Goal: Navigation & Orientation: Understand site structure

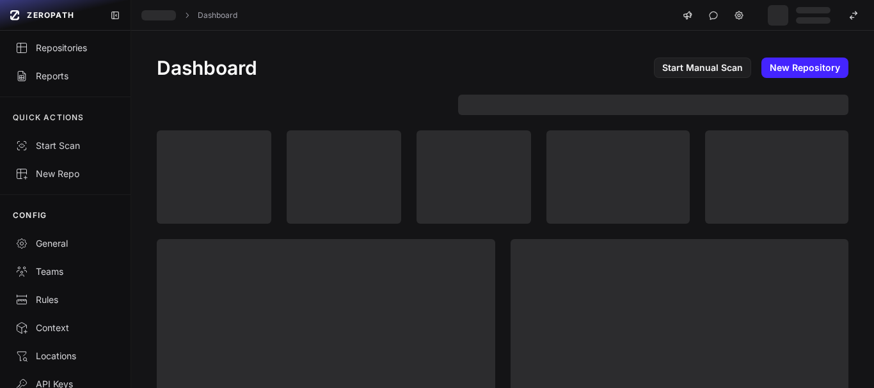
scroll to position [42, 0]
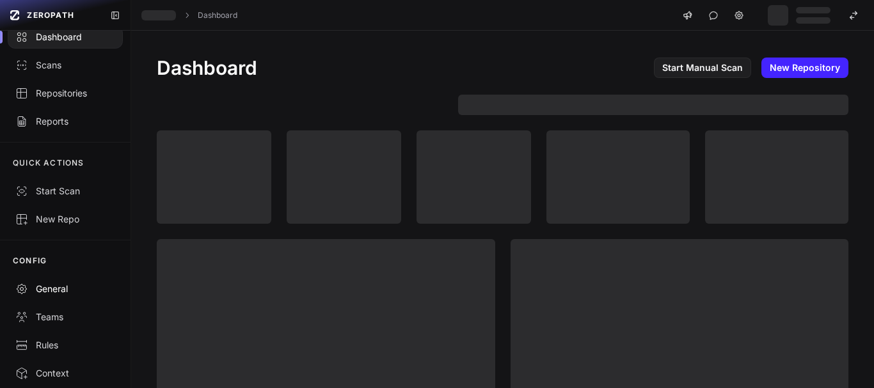
click at [49, 293] on div "General" at bounding box center [65, 289] width 100 height 13
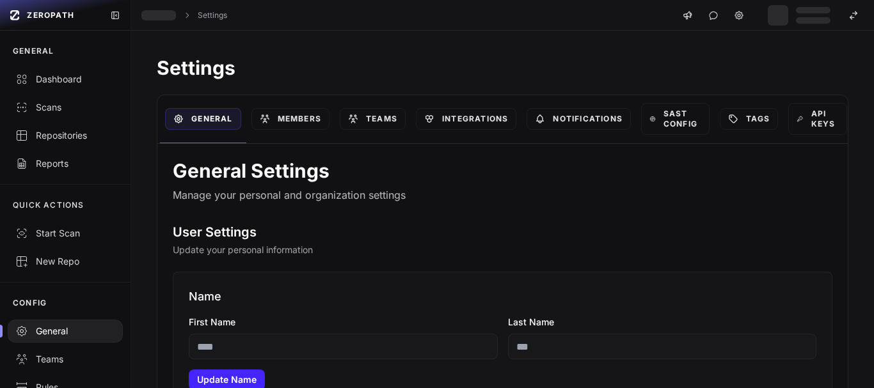
type input "*******"
type input "*****"
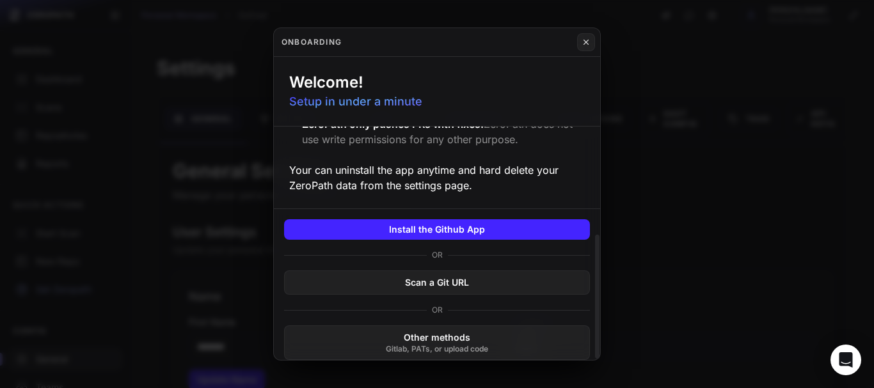
scroll to position [202, 0]
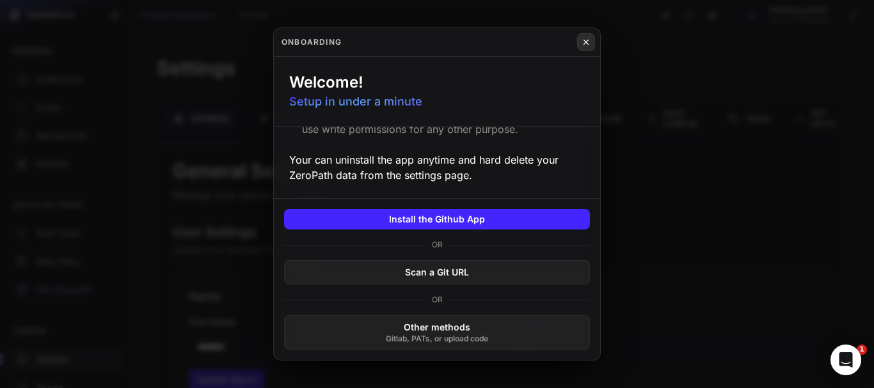
click at [584, 41] on icon at bounding box center [586, 42] width 9 height 10
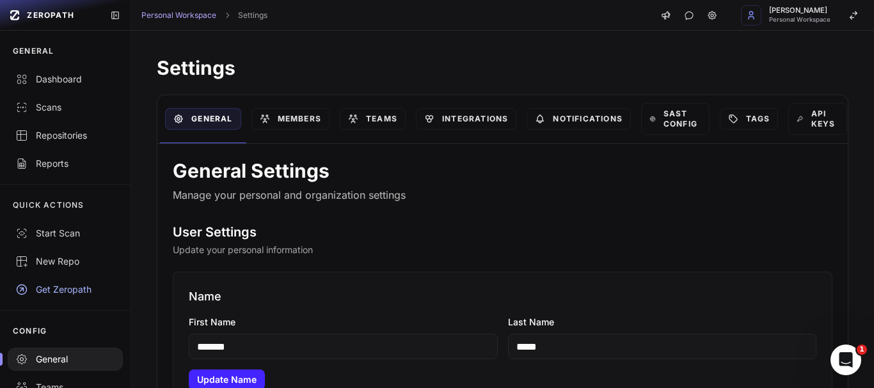
scroll to position [174, 0]
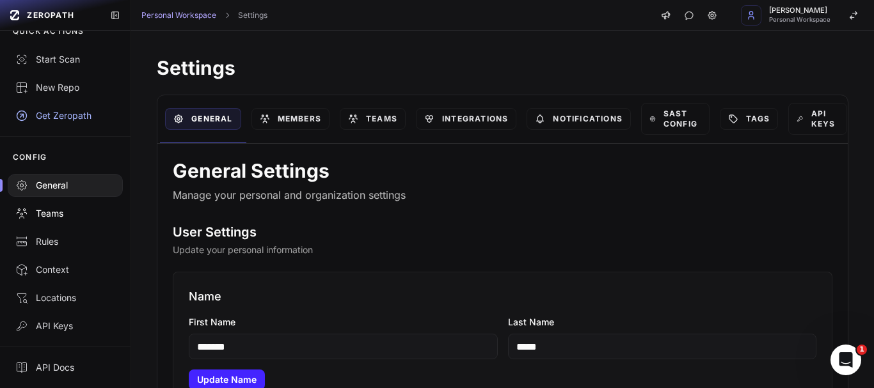
click at [49, 221] on link "Teams" at bounding box center [65, 214] width 131 height 28
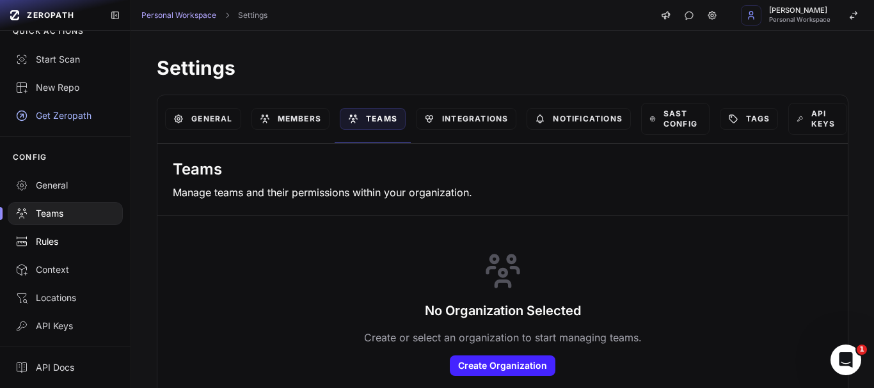
click at [45, 242] on div "Rules" at bounding box center [65, 241] width 100 height 13
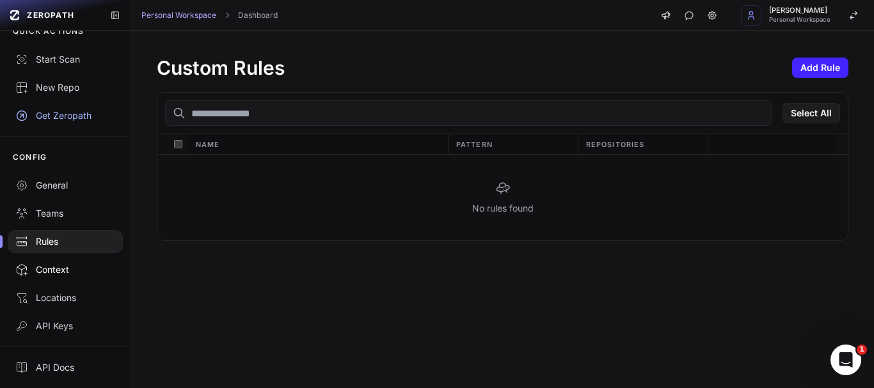
click at [56, 272] on div "Context" at bounding box center [65, 270] width 100 height 13
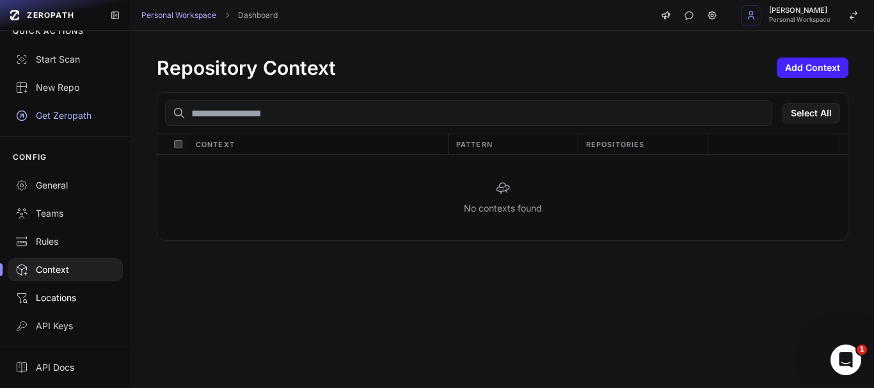
click at [51, 301] on div "Locations" at bounding box center [65, 298] width 100 height 13
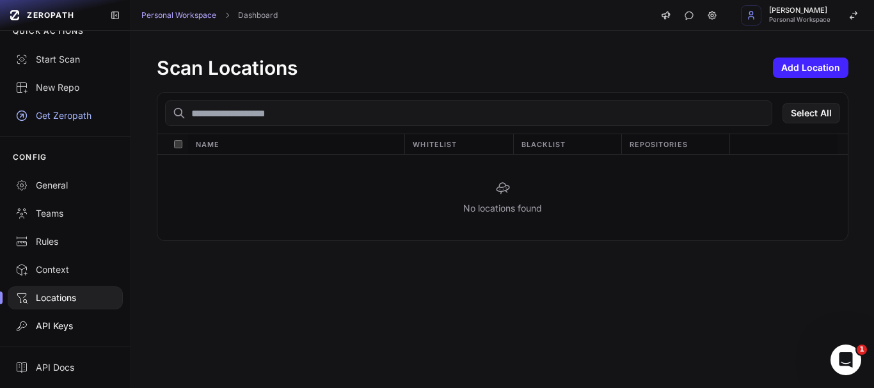
click at [58, 322] on div "API Keys" at bounding box center [65, 326] width 100 height 13
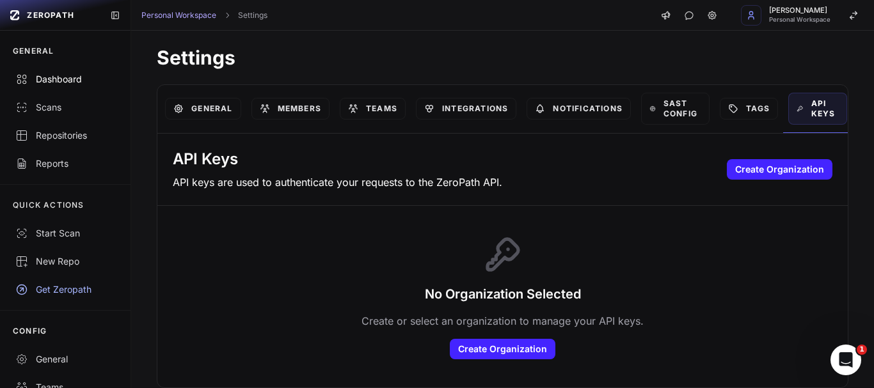
click at [75, 77] on div "Dashboard" at bounding box center [65, 79] width 100 height 13
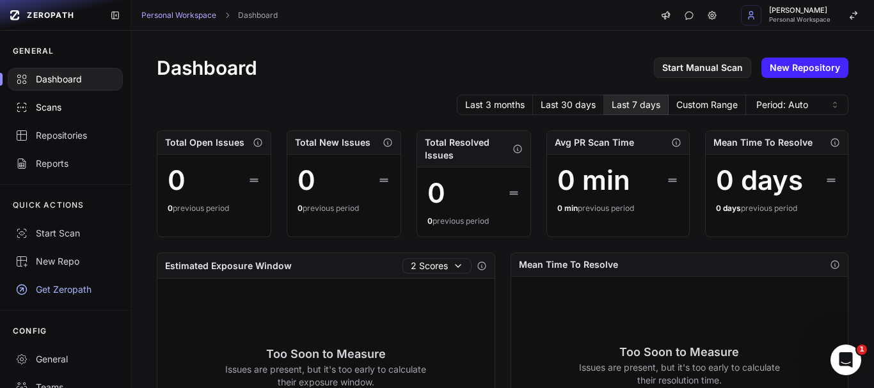
click at [59, 105] on div "Scans" at bounding box center [65, 107] width 100 height 13
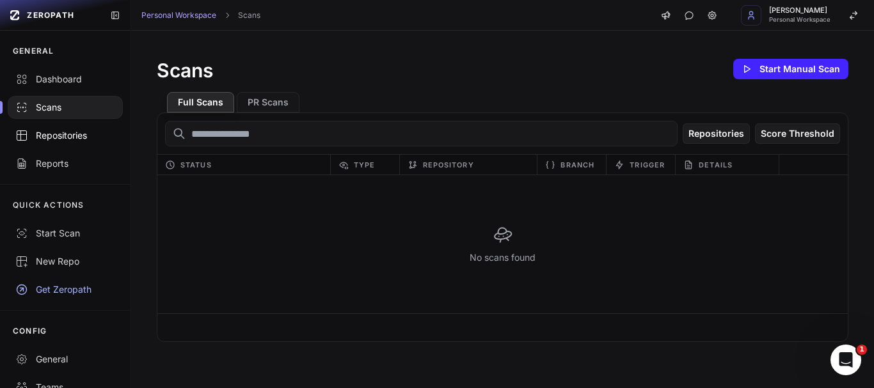
click at [63, 134] on div "Repositories" at bounding box center [65, 135] width 100 height 13
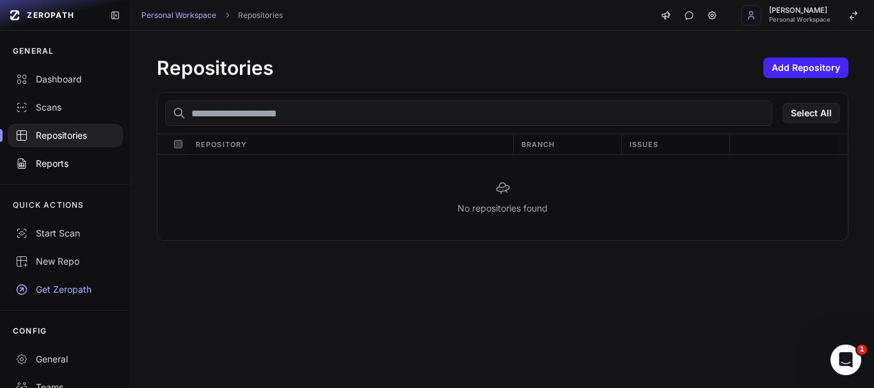
click at [42, 164] on div "Reports" at bounding box center [65, 163] width 100 height 13
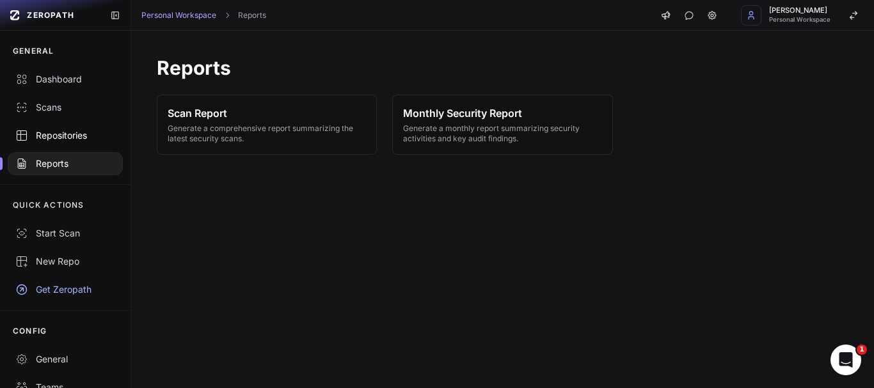
click at [38, 133] on div "Repositories" at bounding box center [65, 135] width 100 height 13
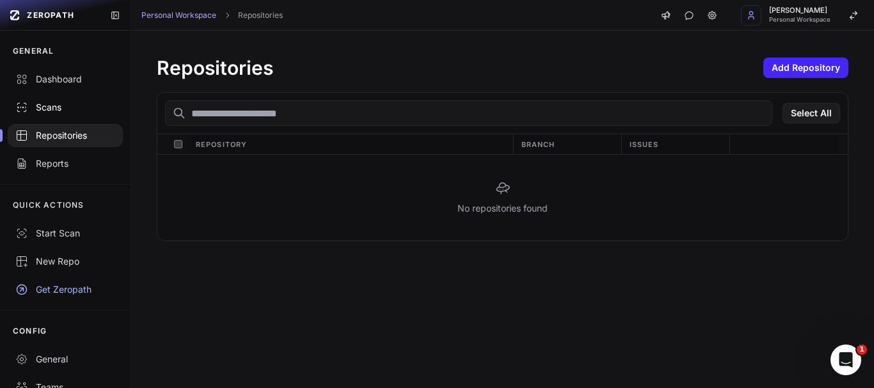
click at [45, 106] on div "Scans" at bounding box center [65, 107] width 100 height 13
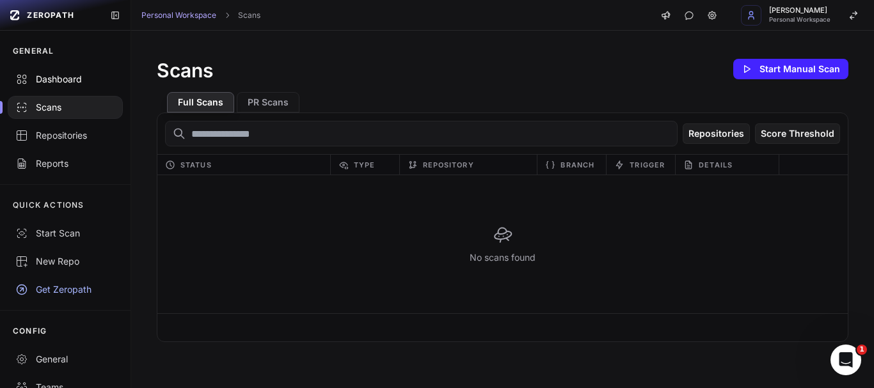
click at [56, 76] on div "Dashboard" at bounding box center [65, 79] width 100 height 13
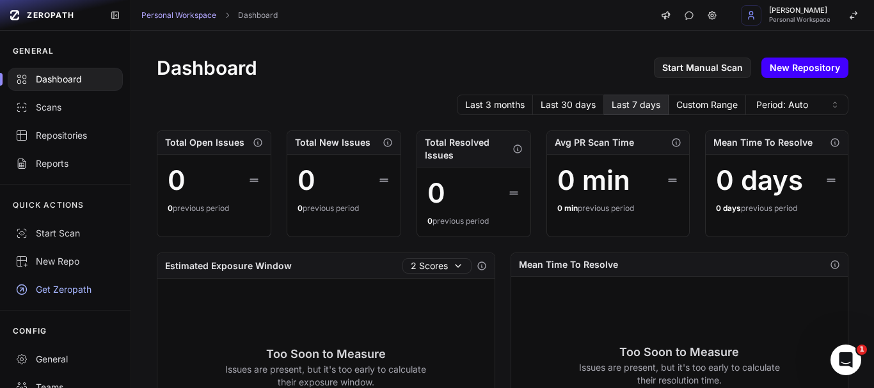
click at [781, 67] on link "New Repository" at bounding box center [804, 68] width 87 height 20
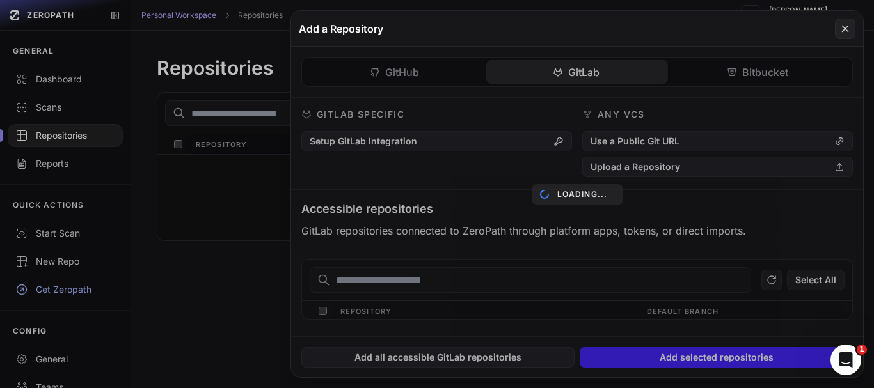
click at [586, 69] on div "GitHub GitLab Bitbucket GitHub Specific Install Github App Use an Access Token …" at bounding box center [577, 192] width 572 height 290
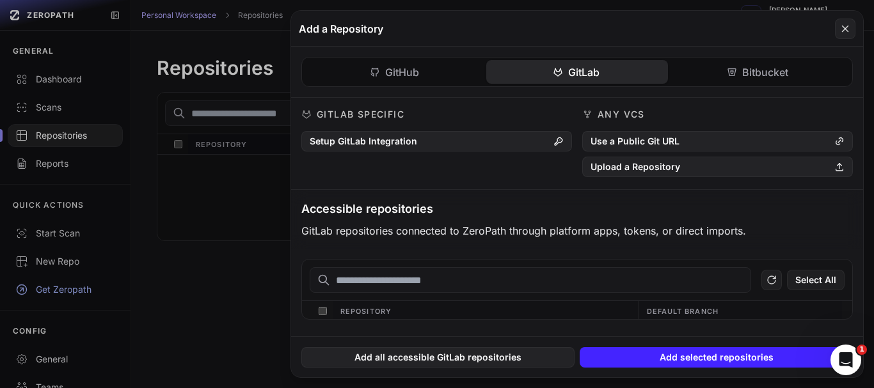
click at [736, 79] on button "Bitbucket" at bounding box center [759, 72] width 182 height 24
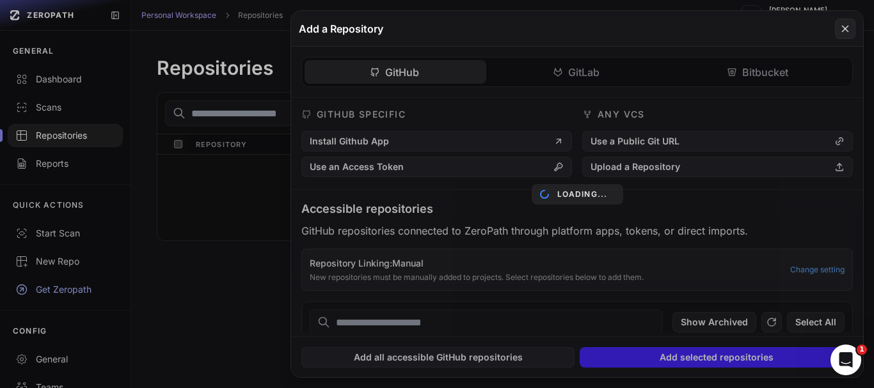
click at [398, 68] on div "GitHub GitLab Bitbucket GitHub Specific Install Github App Use an Access Token …" at bounding box center [577, 190] width 572 height 286
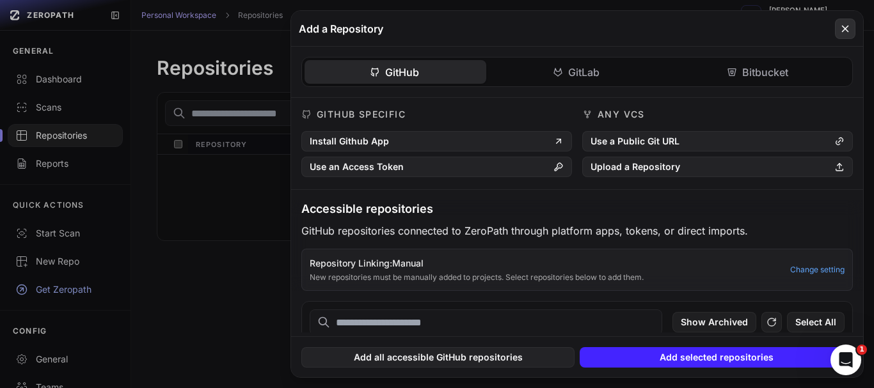
click at [845, 26] on icon at bounding box center [845, 28] width 12 height 15
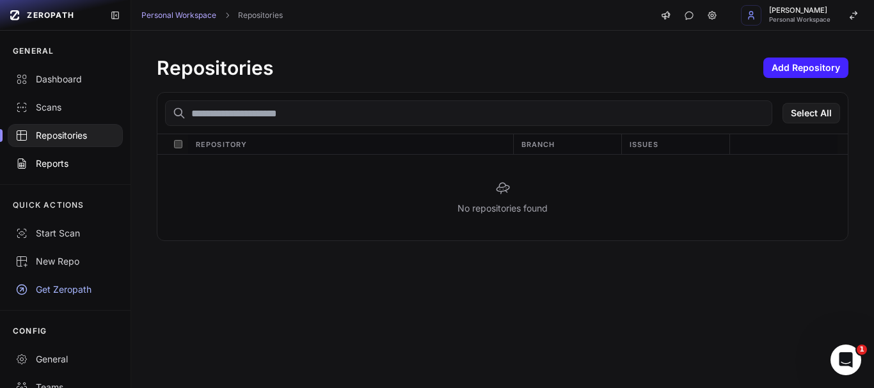
click at [50, 156] on link "Reports" at bounding box center [65, 164] width 131 height 28
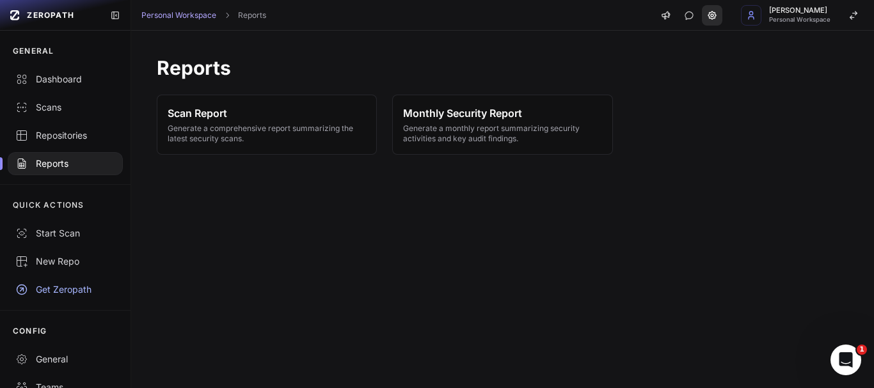
click at [712, 14] on icon at bounding box center [712, 15] width 3 height 3
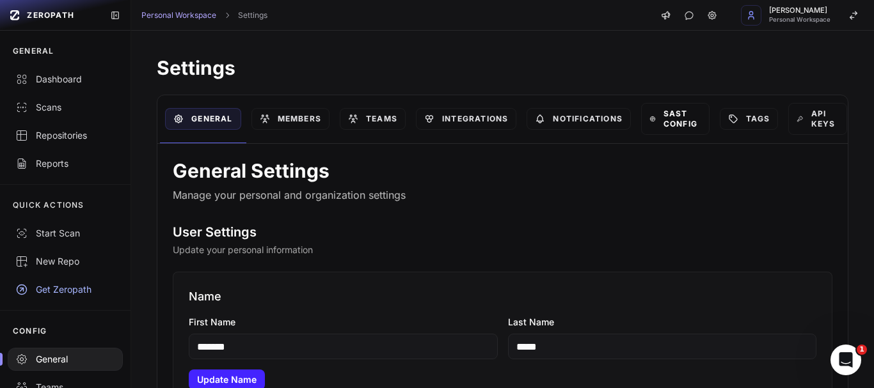
click at [681, 121] on link "SAST Config" at bounding box center [675, 119] width 68 height 32
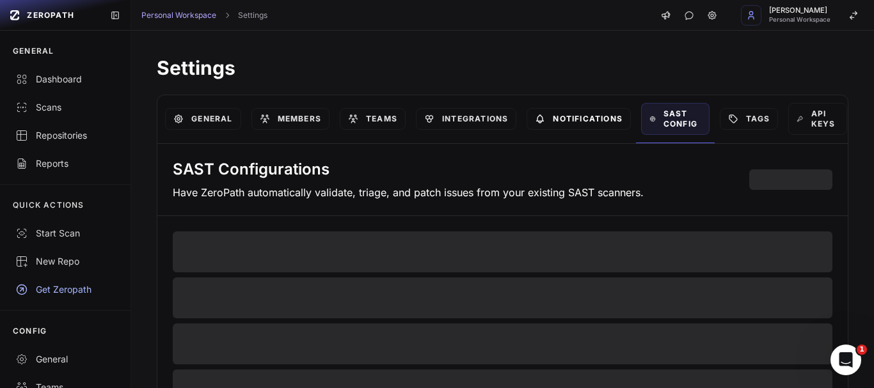
click at [555, 120] on link "Notifications" at bounding box center [579, 119] width 104 height 22
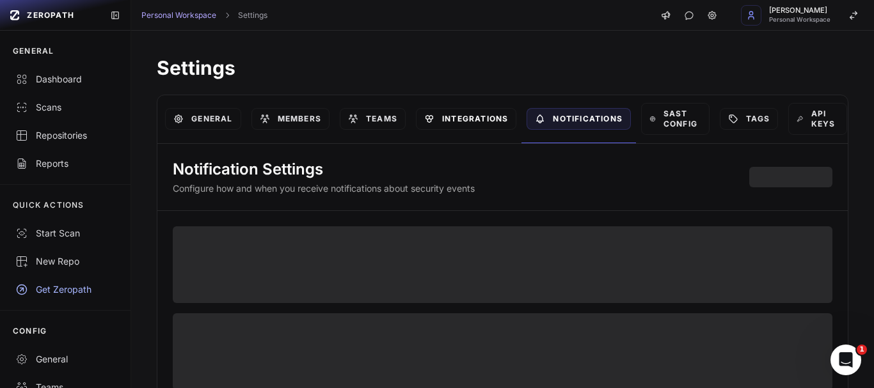
click at [458, 114] on link "Integrations" at bounding box center [466, 119] width 100 height 22
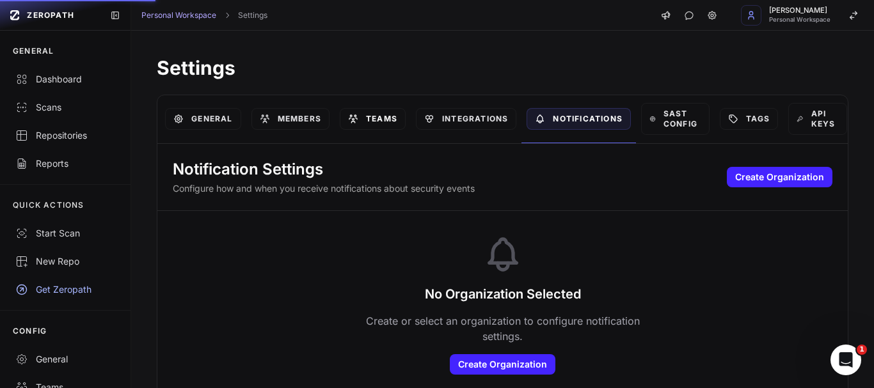
click at [367, 116] on link "Teams" at bounding box center [373, 119] width 66 height 22
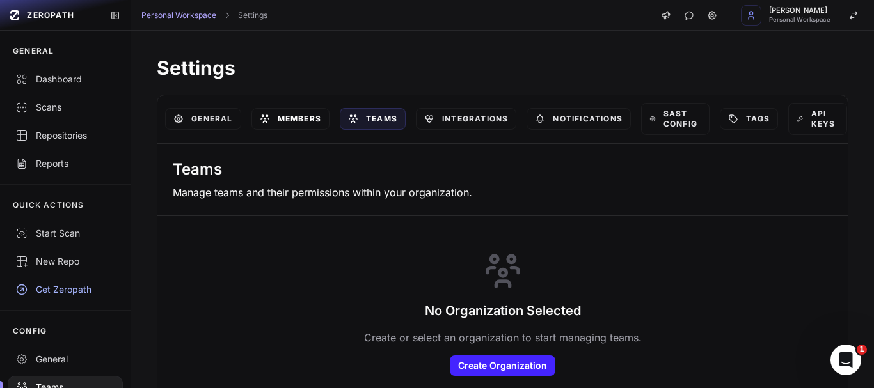
click at [282, 120] on link "Members" at bounding box center [290, 119] width 78 height 22
click at [214, 116] on link "General" at bounding box center [203, 119] width 76 height 22
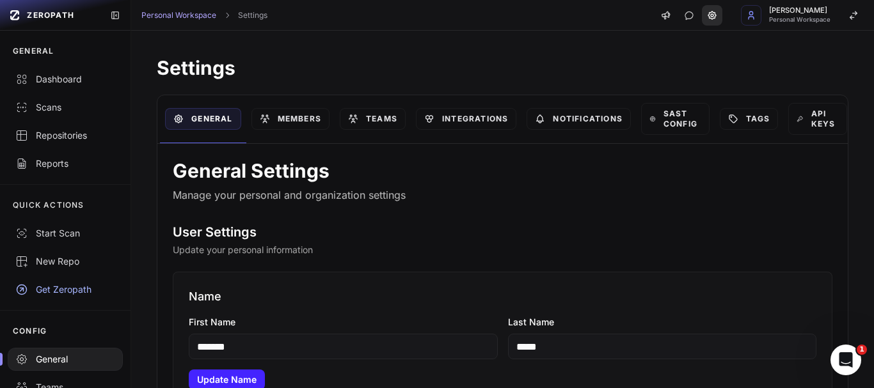
click at [717, 17] on icon at bounding box center [712, 15] width 10 height 10
click at [802, 17] on span "Personal Workspace" at bounding box center [799, 20] width 61 height 6
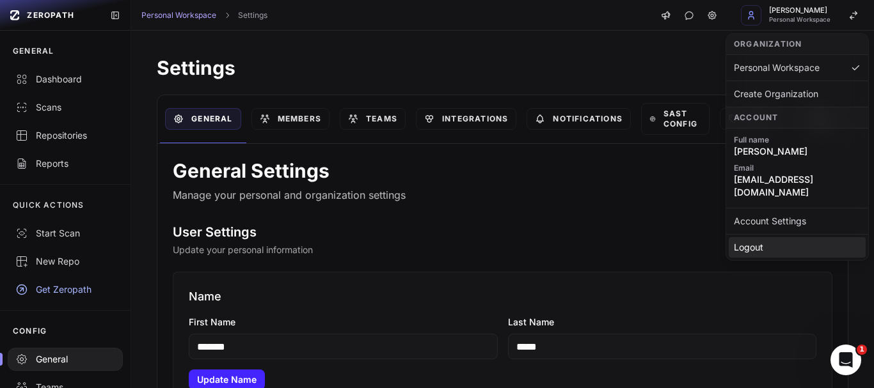
click at [749, 237] on div "Logout" at bounding box center [797, 247] width 137 height 20
